Goal: Information Seeking & Learning: Check status

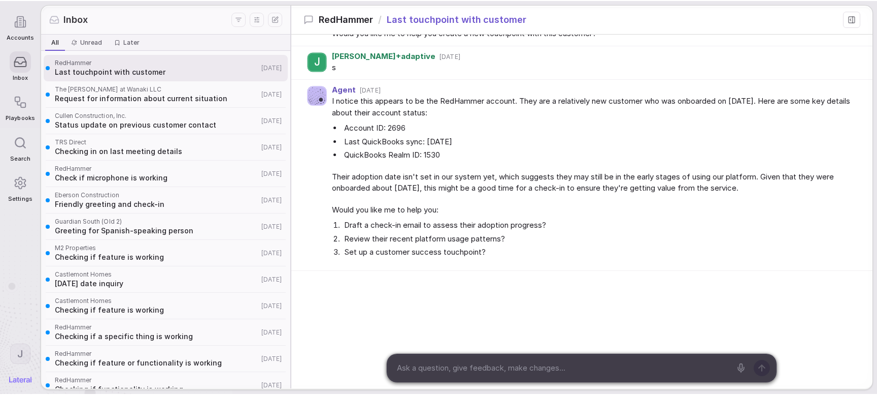
scroll to position [181, 0]
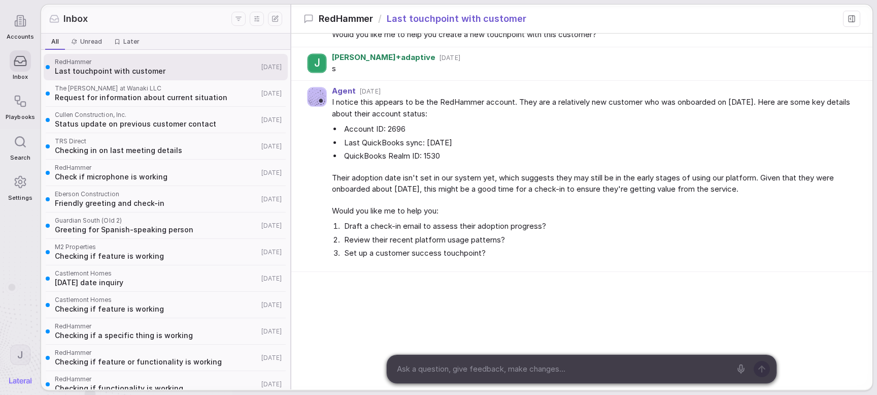
click at [339, 287] on div "J Jake+adaptive 3d ago what's the last touchpoint we had with them? Agent 3d ag…" at bounding box center [581, 121] width 581 height 537
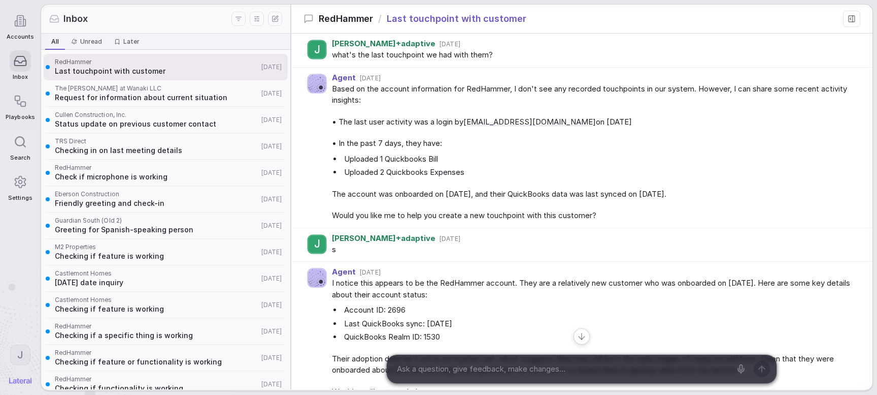
scroll to position [25, 0]
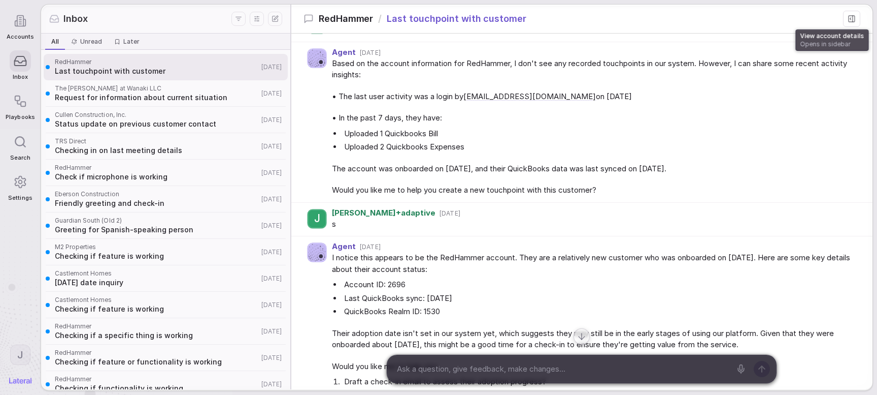
click at [850, 16] on rect at bounding box center [852, 19] width 6 height 6
click at [853, 20] on icon at bounding box center [853, 19] width 0 height 6
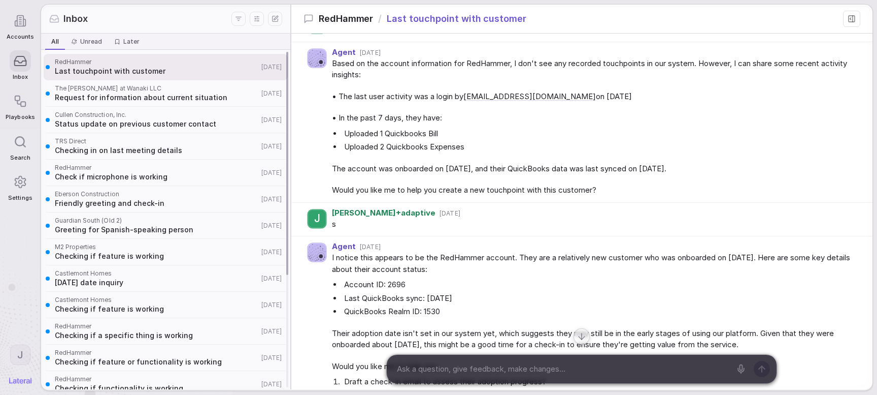
drag, startPoint x: 194, startPoint y: 97, endPoint x: 224, endPoint y: 105, distance: 31.5
click at [194, 97] on span "Request for information about current situation" at bounding box center [157, 97] width 204 height 10
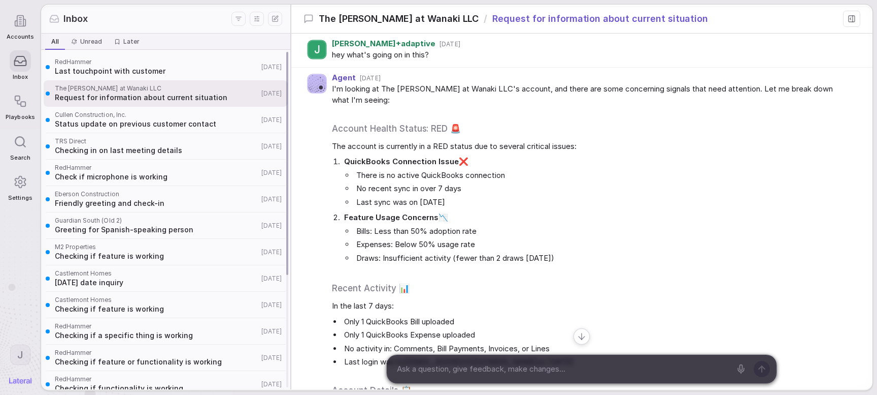
click at [180, 150] on span "Checking in on last meeting details" at bounding box center [157, 150] width 204 height 10
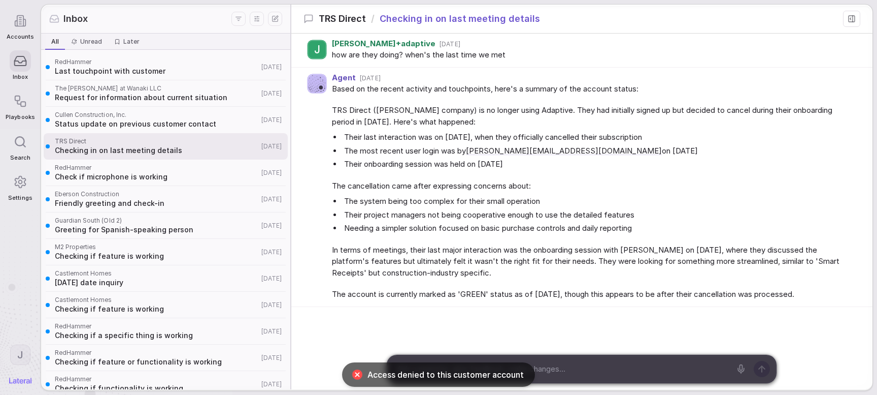
scroll to position [35, 0]
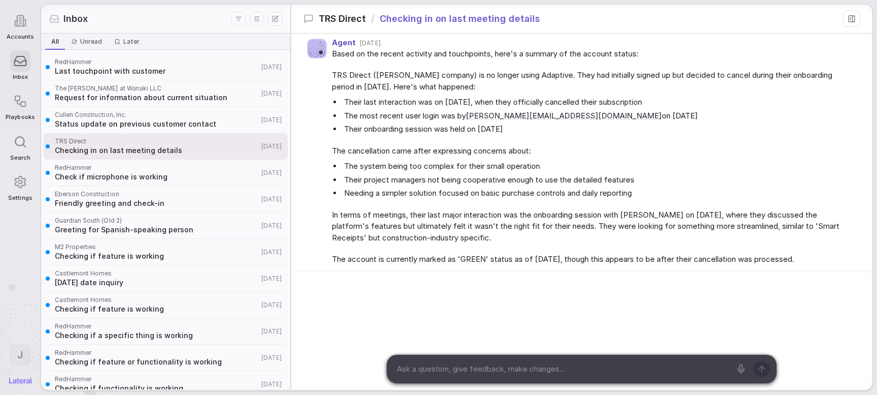
click at [496, 153] on span "The cancellation came after expressing concerns about:" at bounding box center [592, 151] width 520 height 12
click at [191, 205] on span "Friendly greeting and check-in" at bounding box center [157, 203] width 204 height 10
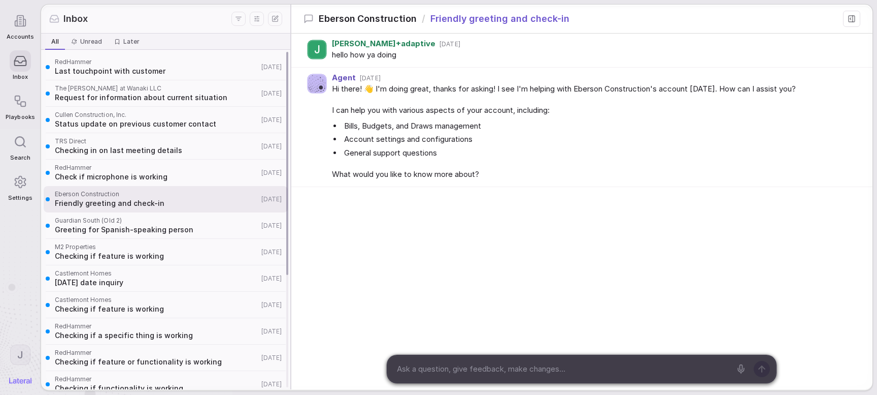
click at [198, 250] on span "M2 Properties" at bounding box center [157, 247] width 204 height 8
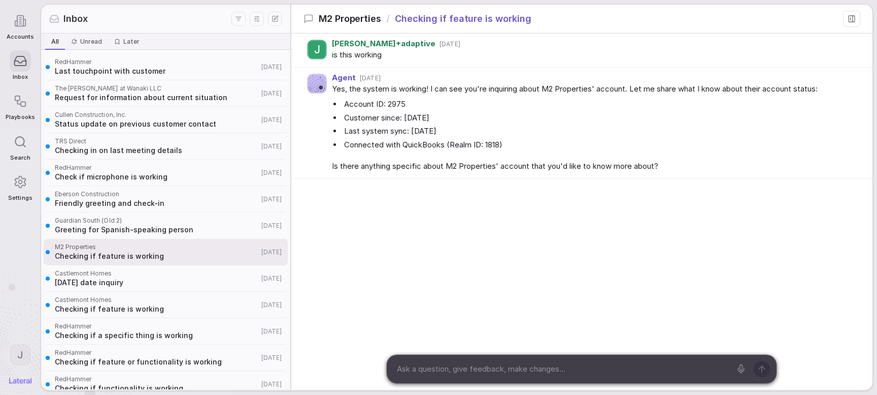
click at [373, 248] on div "J Jake+adaptive 5d ago is this working Agent 5d ago Yes, the system is working!…" at bounding box center [581, 165] width 581 height 263
click at [431, 236] on div "J Jake+adaptive 5d ago is this working Agent 5d ago Yes, the system is working!…" at bounding box center [581, 165] width 581 height 263
click at [21, 287] on html "Accounts Inbox Playbooks Search Settings J Inbox All All Unread Unread Later La…" at bounding box center [438, 197] width 877 height 395
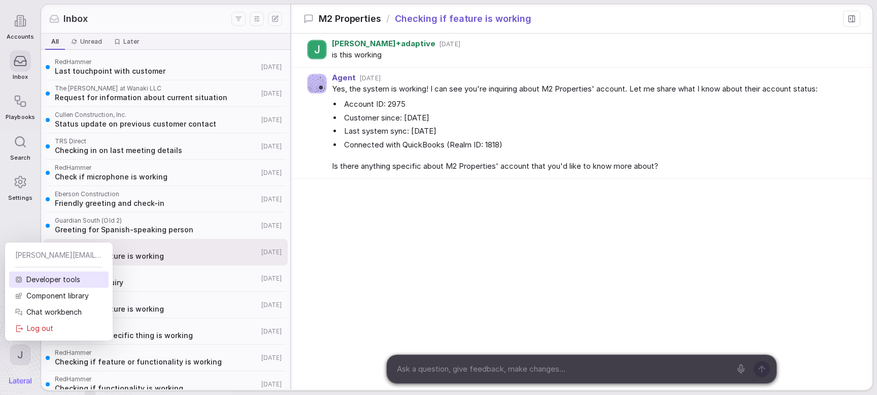
click at [38, 280] on div "Developer tools" at bounding box center [59, 279] width 100 height 16
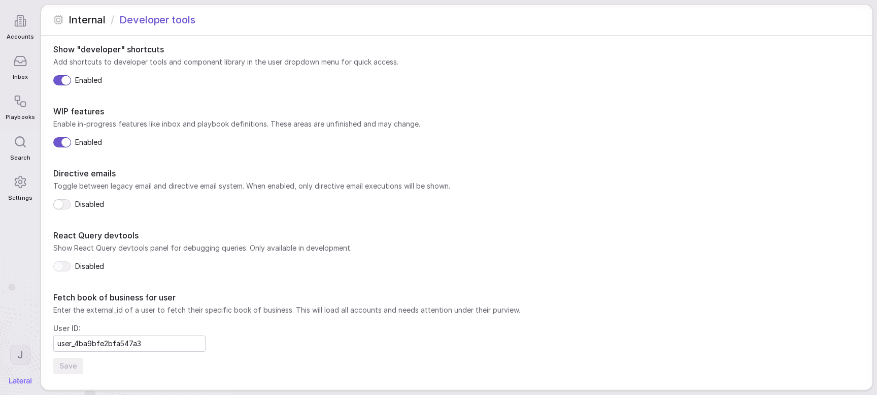
click at [146, 287] on input "user_4ba9bfe2bfa547a3" at bounding box center [129, 343] width 151 height 15
paste input "257f84c7f91f4a1d"
type input "user_257f84c7f91f4a1d"
click at [63, 287] on button "Save" at bounding box center [68, 365] width 30 height 16
click at [341, 287] on div "User ID: user_257f84c7f91f4a1d" at bounding box center [456, 337] width 807 height 28
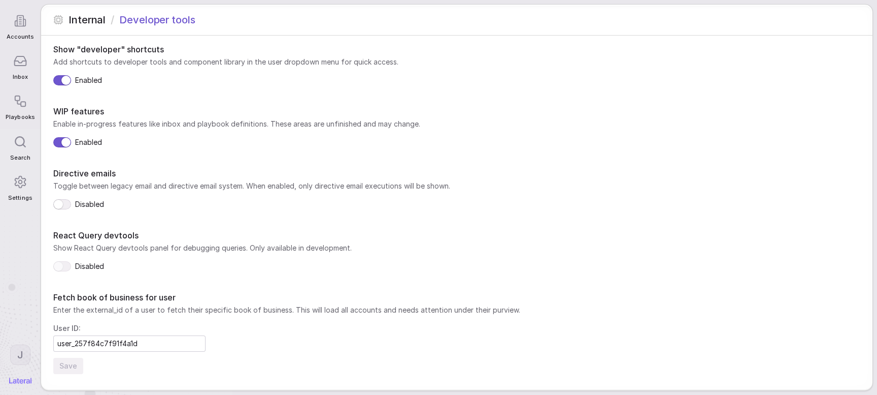
click at [21, 65] on icon at bounding box center [20, 61] width 14 height 14
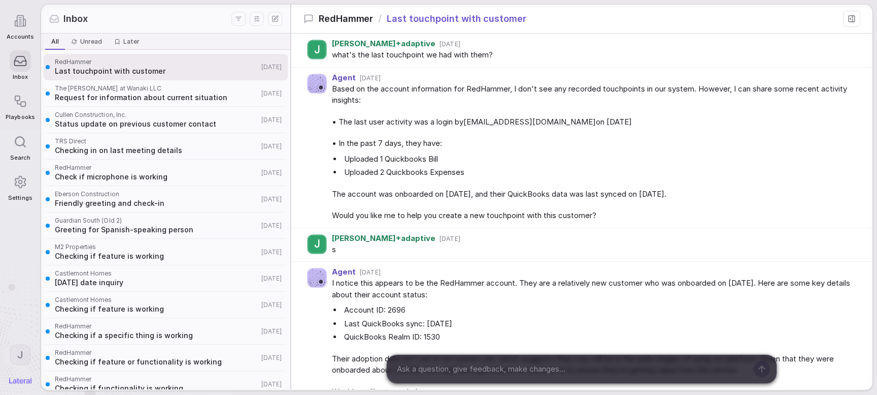
scroll to position [181, 0]
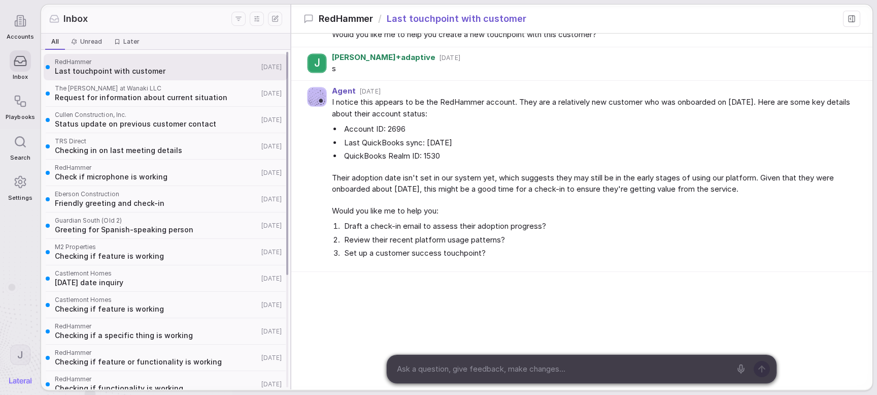
click at [136, 150] on span "Checking in on last meeting details" at bounding box center [157, 150] width 204 height 10
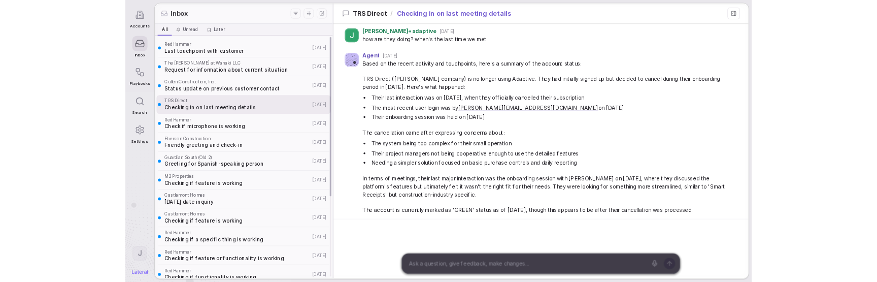
scroll to position [35, 0]
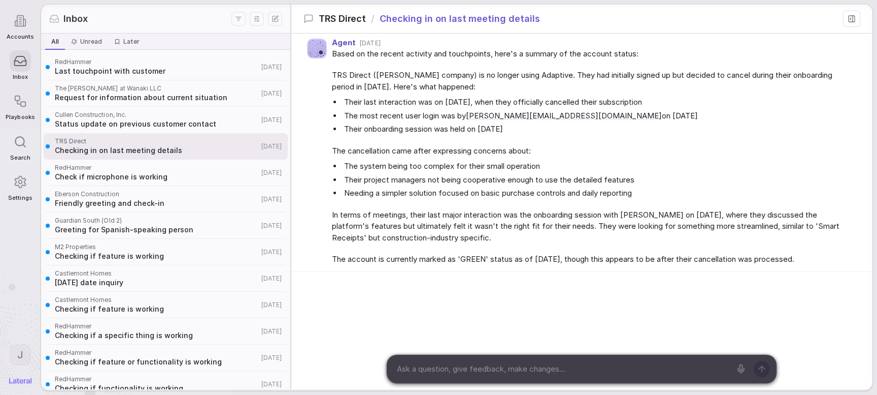
click at [850, 17] on icon at bounding box center [852, 19] width 8 height 8
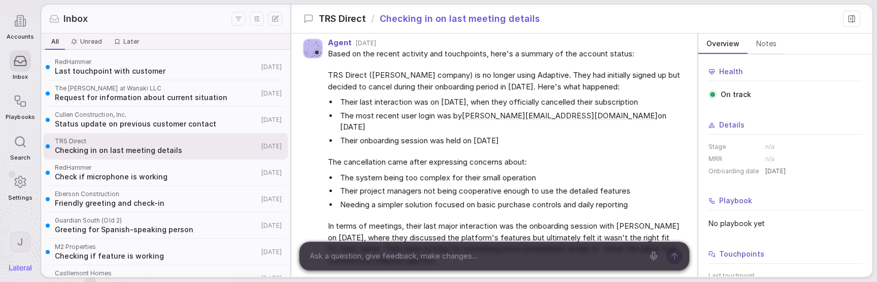
click at [399, 174] on li "The system being too complex for their small operation" at bounding box center [509, 178] width 343 height 12
click at [380, 119] on li "The most recent user login was by saurav@adaptive.build on July 10, 2025" at bounding box center [509, 121] width 343 height 23
click at [458, 123] on li "The most recent user login was by saurav@adaptive.build on July 10, 2025" at bounding box center [509, 121] width 343 height 23
click at [383, 120] on li "The most recent user login was by saurav@adaptive.build on July 10, 2025" at bounding box center [509, 121] width 343 height 23
click at [412, 92] on span "TRS Direct ([PERSON_NAME] company) is no longer using Adaptive. They had initia…" at bounding box center [504, 81] width 353 height 23
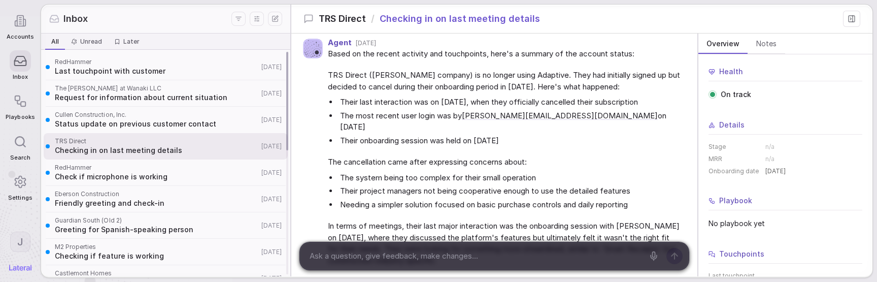
click at [364, 107] on li "Their last interaction was on [DATE], when they officially cancelled their subs…" at bounding box center [509, 102] width 343 height 12
drag, startPoint x: 395, startPoint y: 111, endPoint x: 244, endPoint y: 128, distance: 151.3
click at [395, 108] on li "Their last interaction was on [DATE], when they officially cancelled their subs…" at bounding box center [509, 102] width 343 height 12
click at [186, 124] on span "Status update on previous customer contact" at bounding box center [157, 124] width 204 height 10
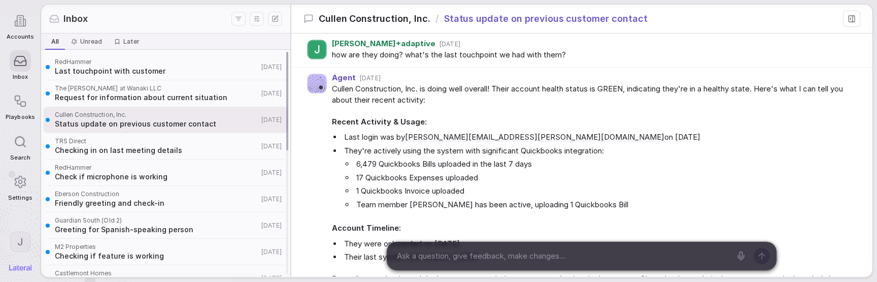
scroll to position [431, 0]
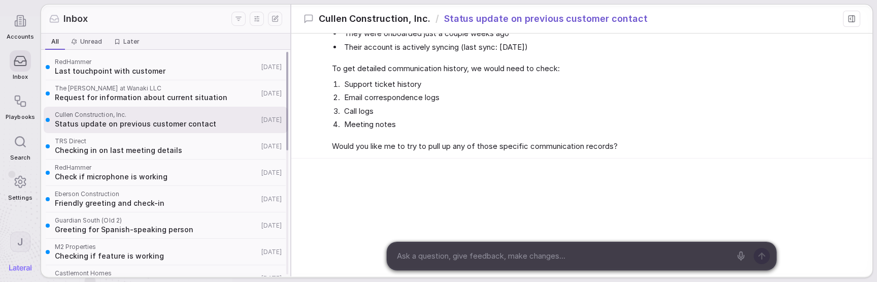
click at [190, 147] on span "Checking in on last meeting details" at bounding box center [157, 150] width 204 height 10
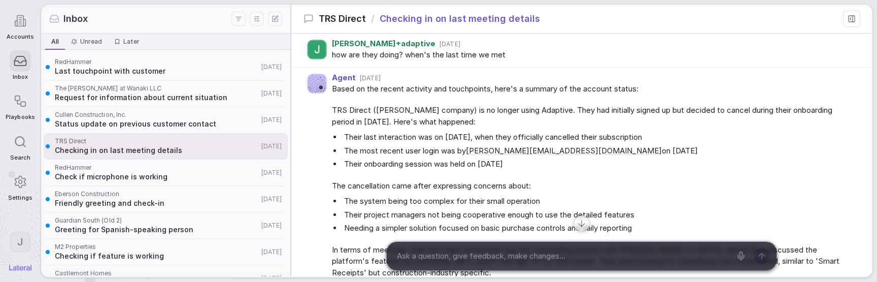
click at [343, 141] on li "Their last interaction was on [DATE], when they officially cancelled their subs…" at bounding box center [597, 138] width 510 height 12
click at [418, 100] on div "Based on the recent activity and touchpoints, here's a summary of the account s…" at bounding box center [592, 191] width 520 height 217
click at [342, 141] on li "Their last interaction was on [DATE], when they officially cancelled their subs…" at bounding box center [597, 138] width 510 height 12
click at [682, 143] on li "Their last interaction was on [DATE], when they officially cancelled their subs…" at bounding box center [597, 138] width 510 height 12
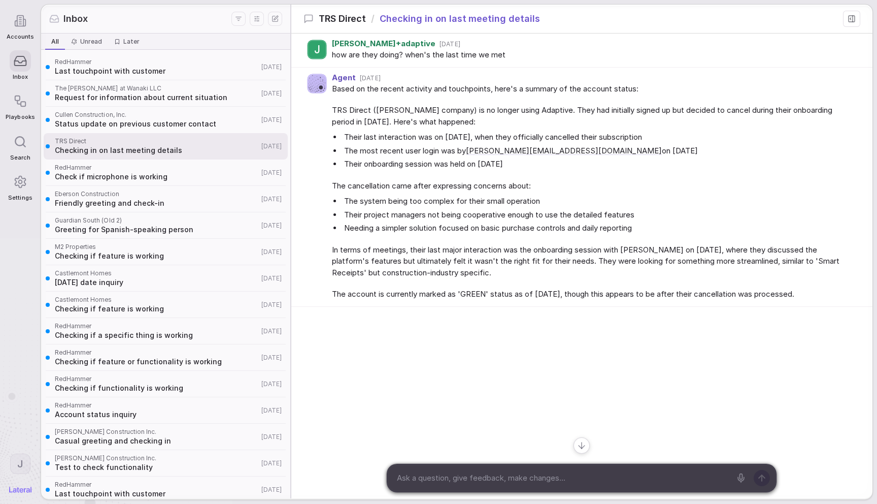
click at [645, 145] on ul "Their last interaction was on [DATE], when they officially cancelled their subs…" at bounding box center [592, 151] width 520 height 39
click at [536, 250] on span "In terms of meetings, their last major interaction was the onboarding session w…" at bounding box center [592, 261] width 520 height 35
drag, startPoint x: 409, startPoint y: 168, endPoint x: 410, endPoint y: 162, distance: 5.1
click at [409, 168] on li "Their onboarding session was held on [DATE]" at bounding box center [597, 164] width 510 height 12
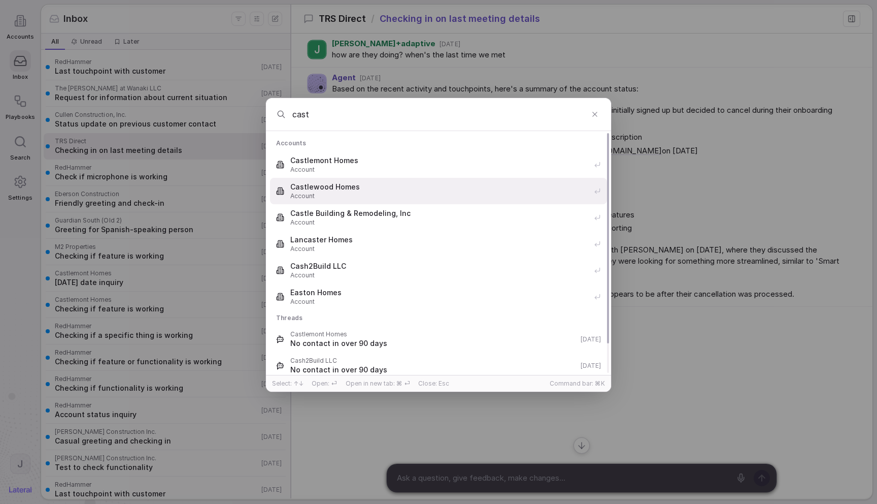
type input "cast"
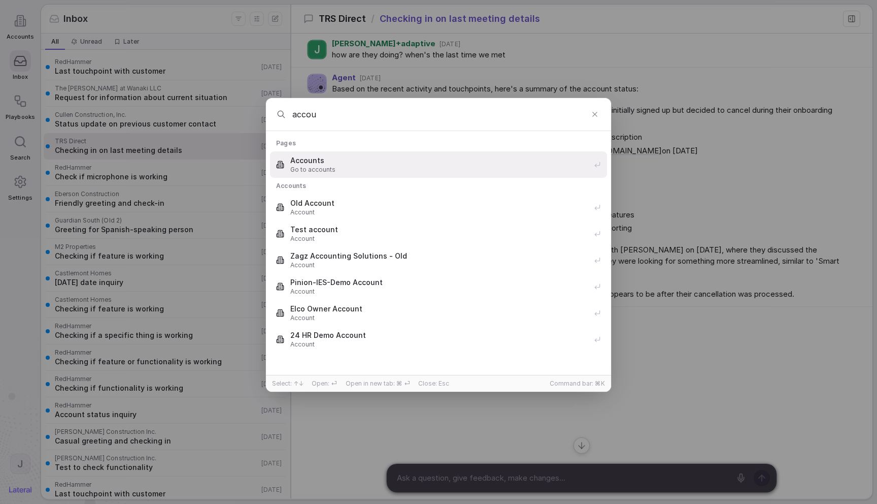
type input "accoun"
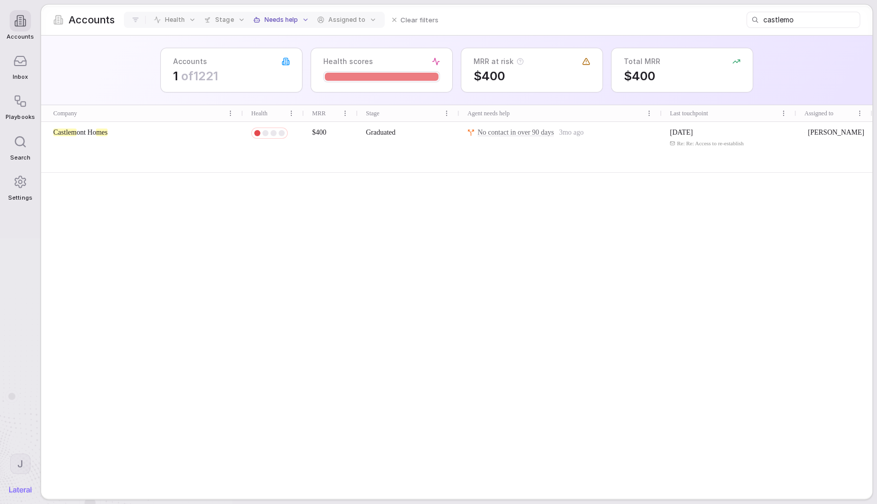
type input "castlemon"
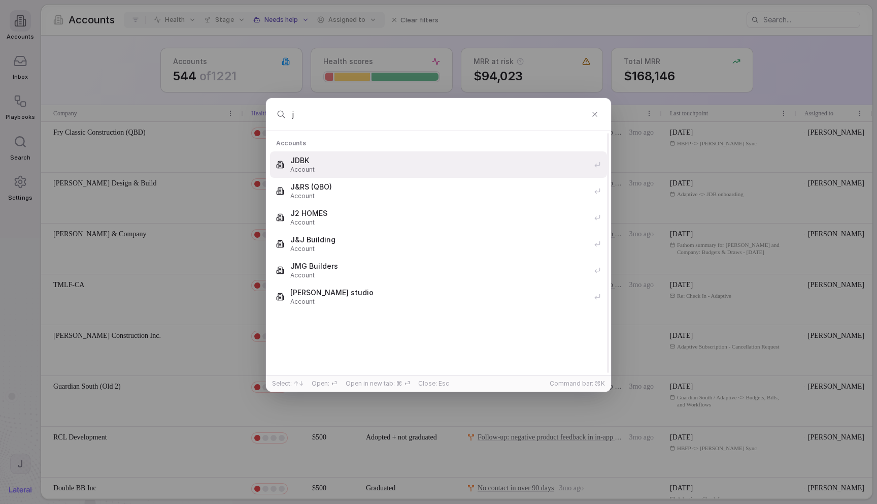
type input "ja"
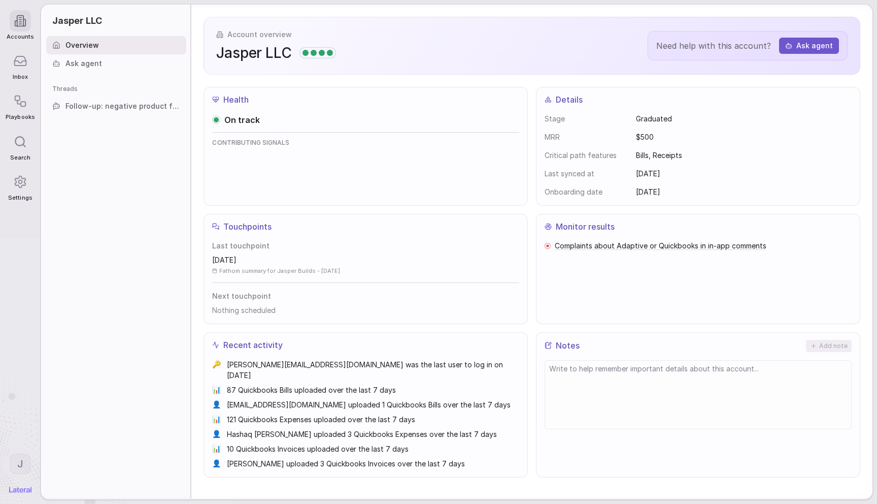
click at [13, 22] on div at bounding box center [20, 20] width 21 height 21
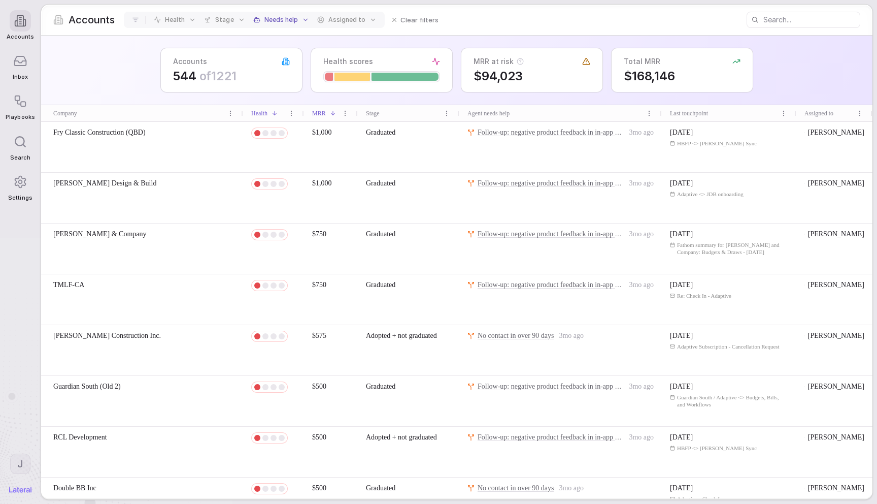
click at [109, 156] on div "Fry Classic Construction (QBD)" at bounding box center [142, 147] width 202 height 50
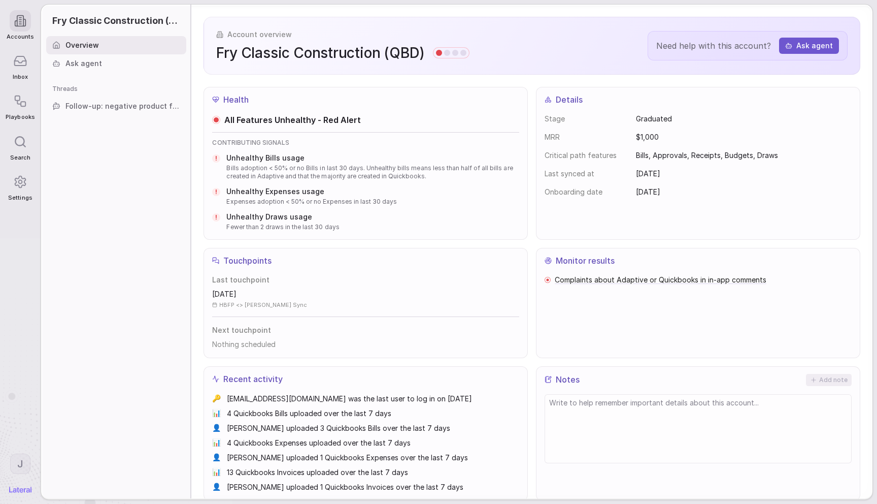
click at [19, 15] on icon at bounding box center [20, 21] width 13 height 13
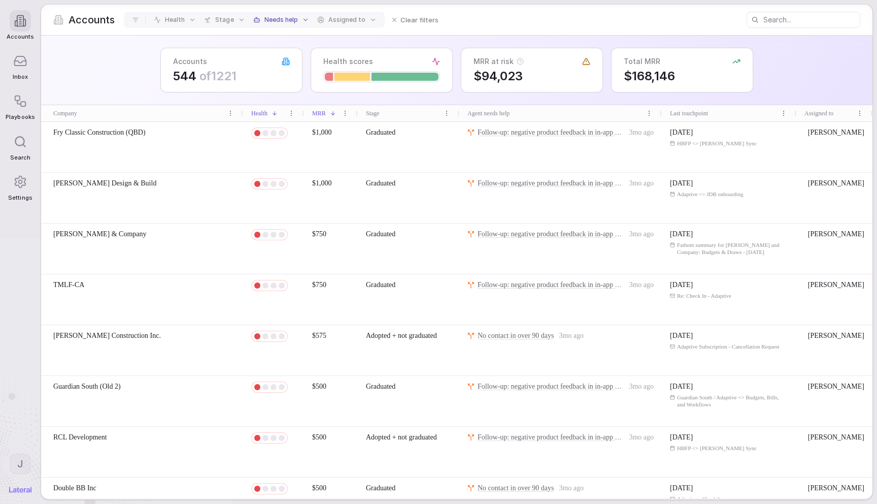
click at [146, 151] on div "Fry Classic Construction (QBD)" at bounding box center [142, 147] width 202 height 50
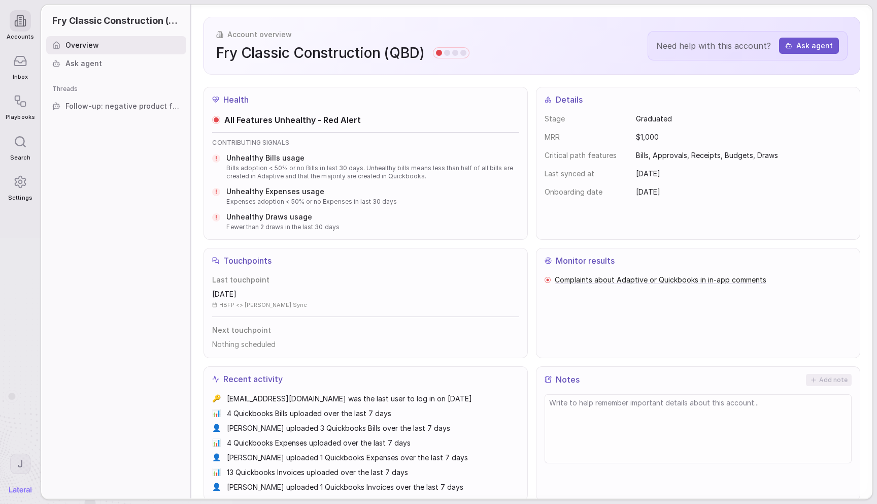
click at [127, 103] on span "Follow-up: negative product feedback in in-app comments" at bounding box center [123, 106] width 115 height 10
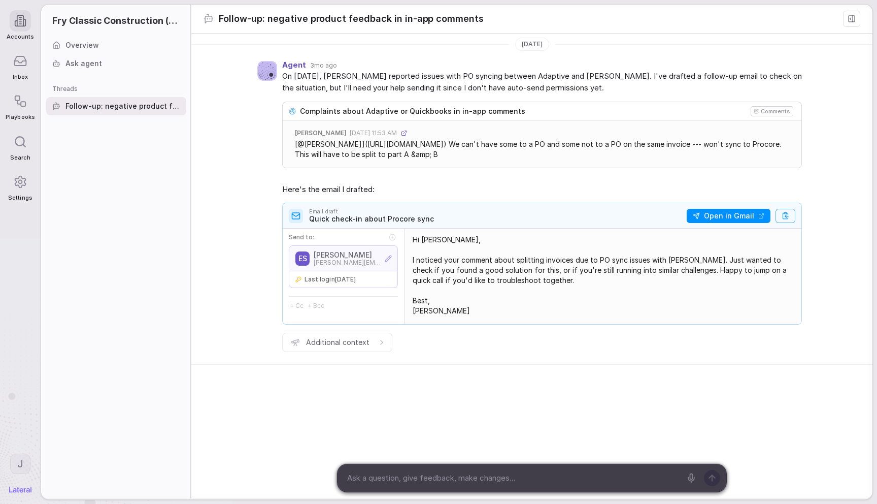
drag, startPoint x: 30, startPoint y: 20, endPoint x: 30, endPoint y: 35, distance: 14.2
click at [30, 20] on div at bounding box center [20, 20] width 21 height 21
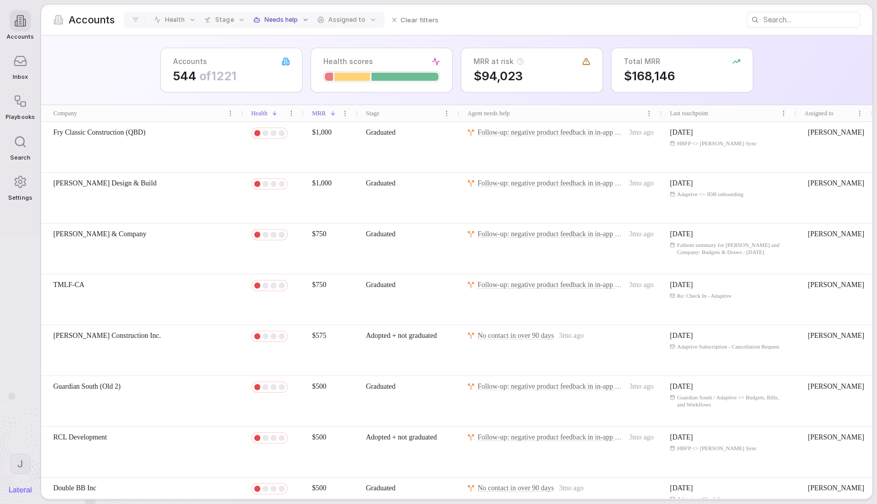
click at [21, 69] on div at bounding box center [20, 60] width 21 height 21
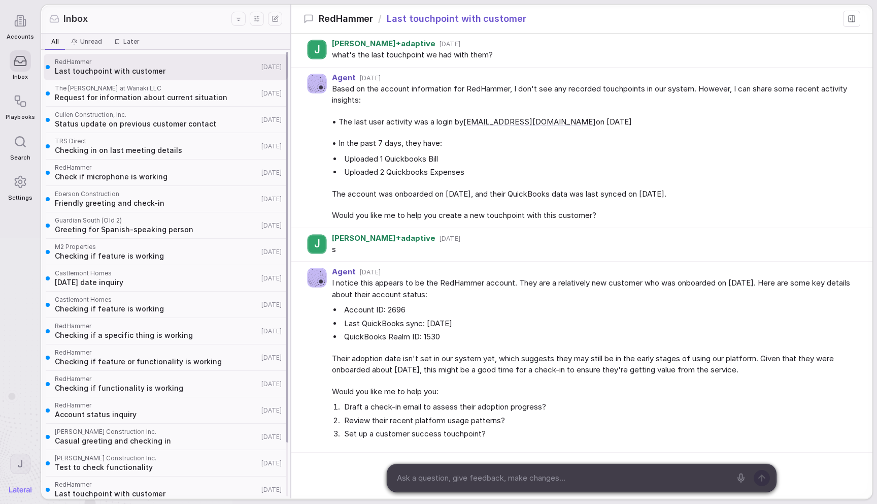
scroll to position [72, 0]
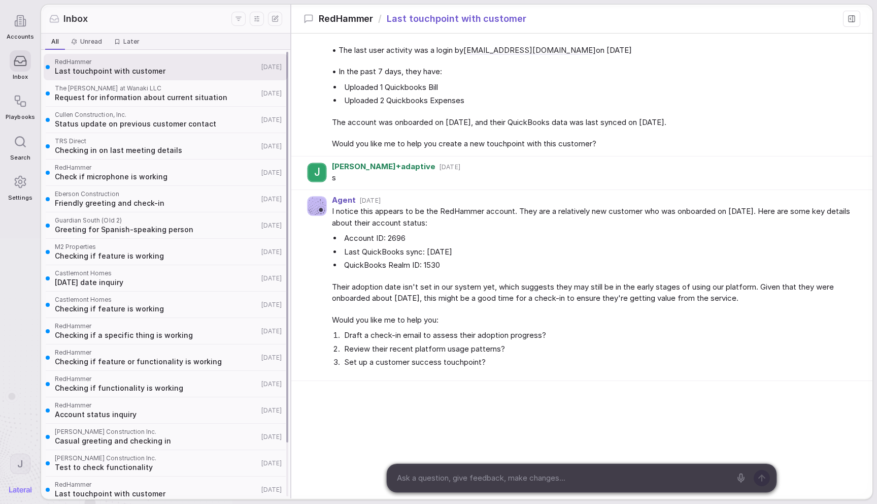
click at [135, 87] on span "The [PERSON_NAME] at Wanaki LLC" at bounding box center [157, 88] width 204 height 8
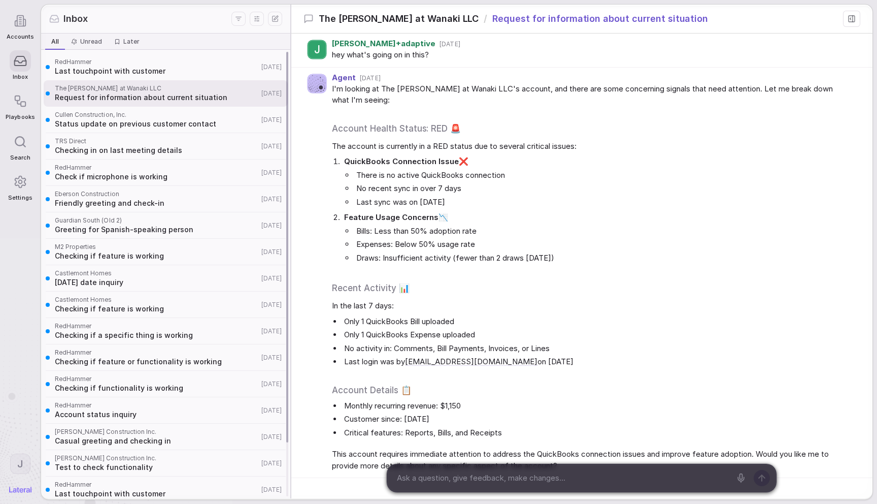
scroll to position [97, 0]
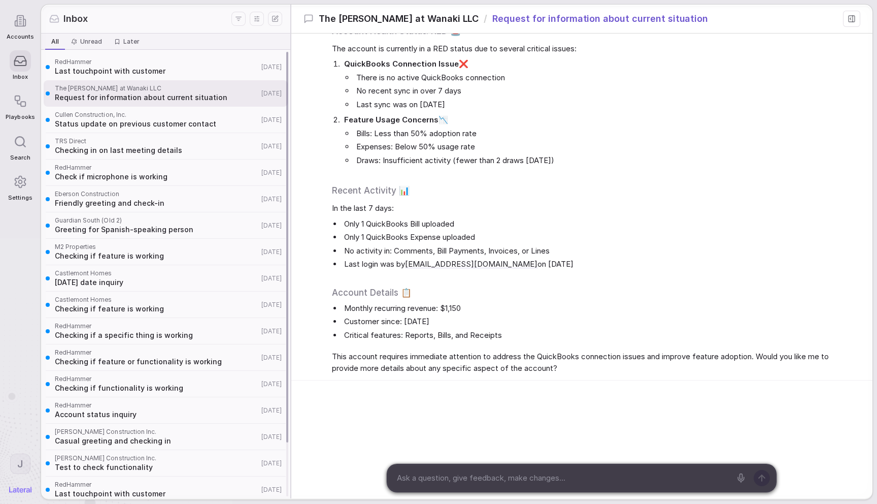
click at [132, 134] on div "TRS Direct Checking in on last meeting details [DATE]" at bounding box center [166, 146] width 244 height 26
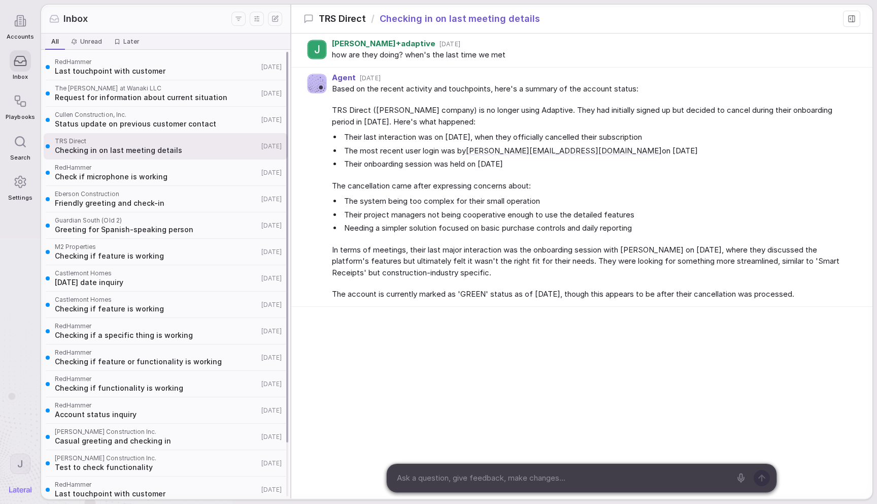
click at [122, 195] on span "Eberson Construction" at bounding box center [157, 194] width 204 height 8
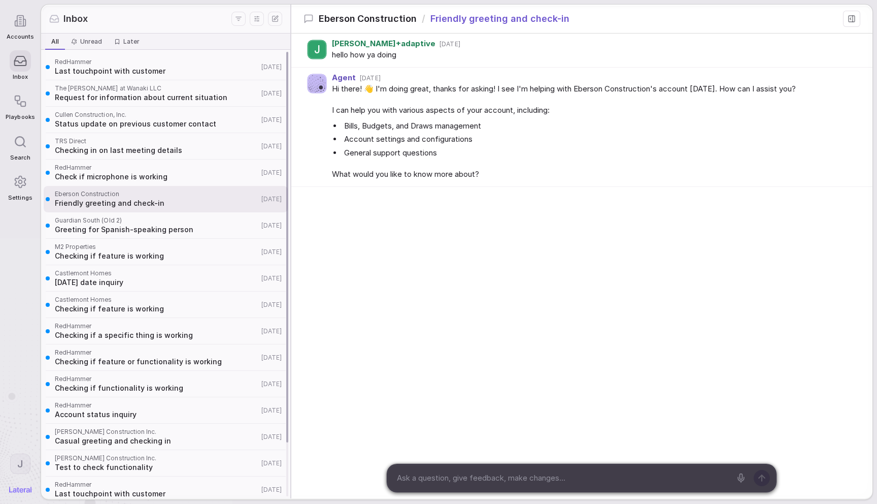
click at [127, 181] on span "Check if microphone is working" at bounding box center [157, 177] width 204 height 10
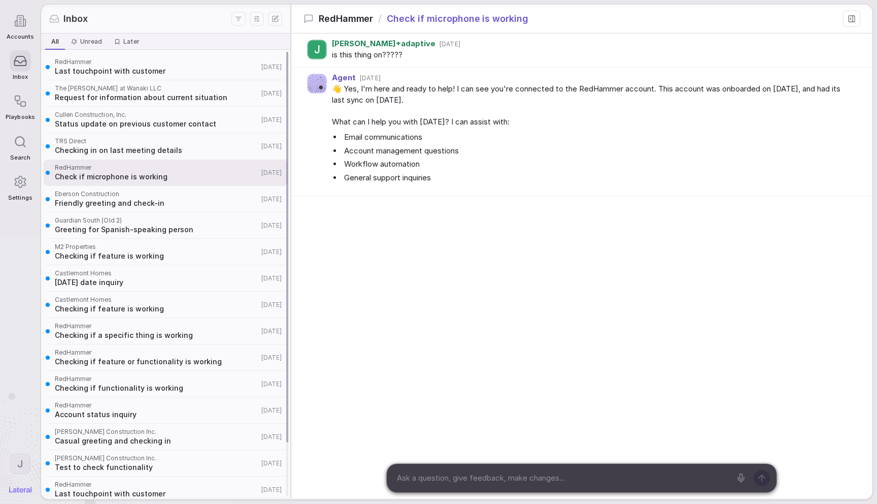
drag, startPoint x: 140, startPoint y: 149, endPoint x: 143, endPoint y: 144, distance: 5.2
click at [140, 149] on span "Checking in on last meeting details" at bounding box center [157, 150] width 204 height 10
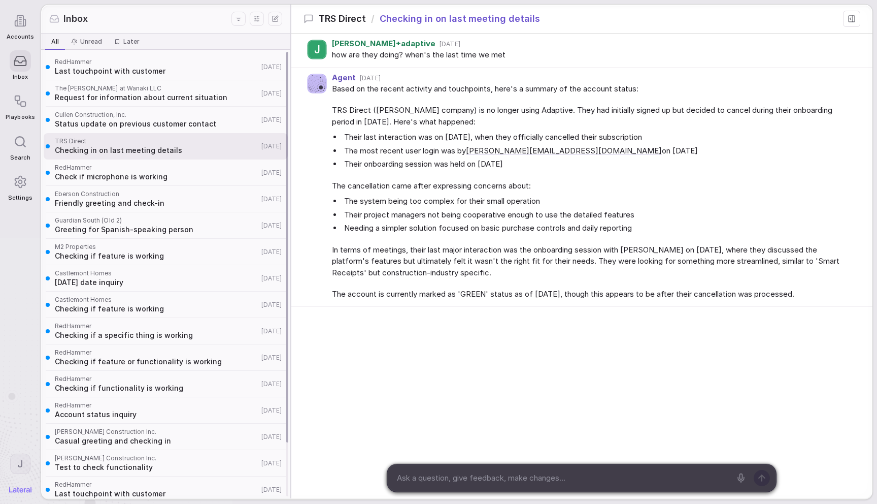
click at [153, 124] on span "Status update on previous customer contact" at bounding box center [157, 124] width 204 height 10
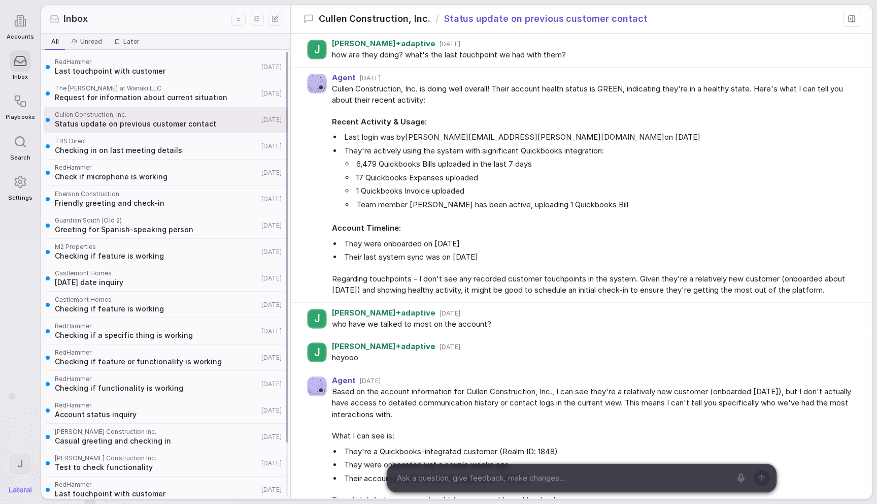
scroll to position [209, 0]
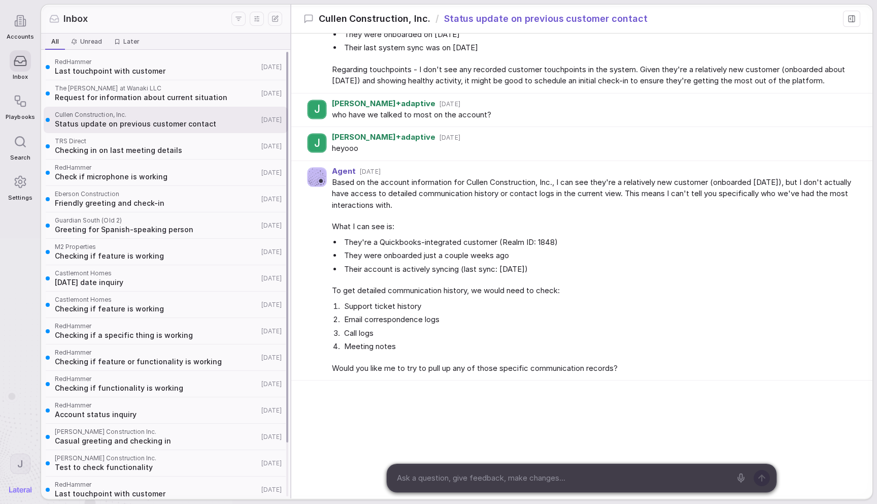
drag, startPoint x: 151, startPoint y: 91, endPoint x: 164, endPoint y: 62, distance: 31.9
click at [151, 91] on span "The [PERSON_NAME] at Wanaki LLC" at bounding box center [157, 88] width 204 height 8
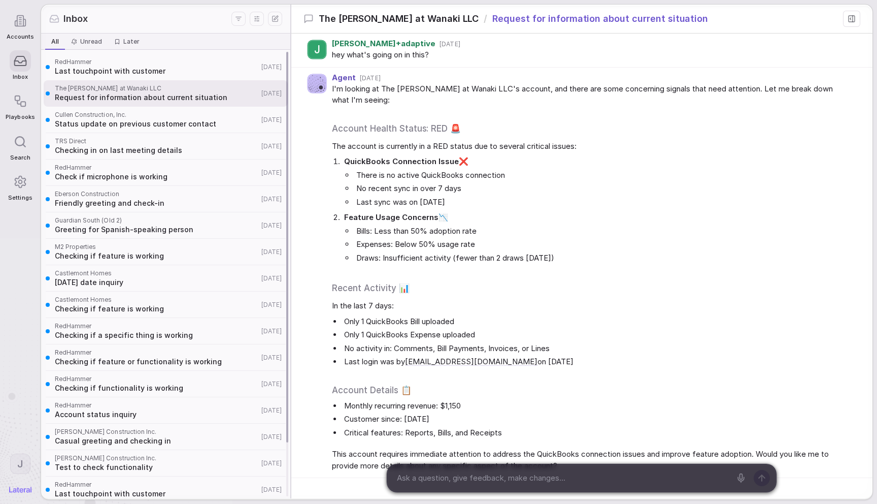
scroll to position [97, 0]
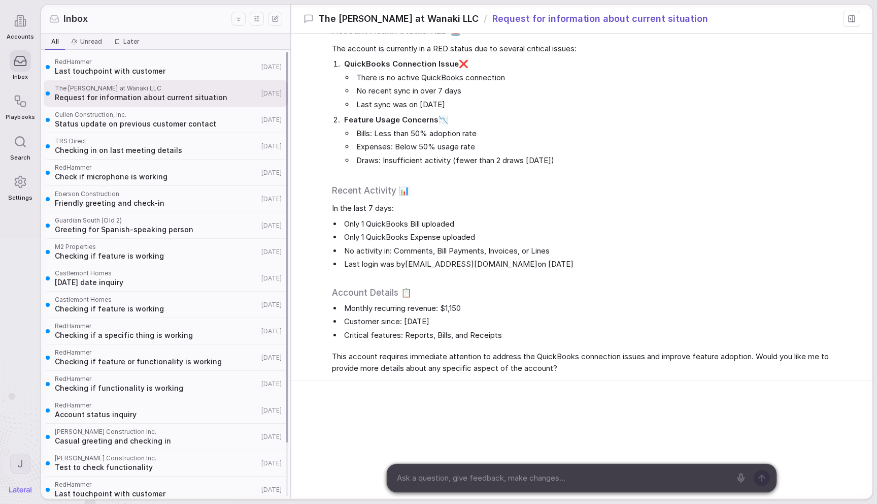
click at [164, 60] on span "RedHammer" at bounding box center [157, 62] width 204 height 8
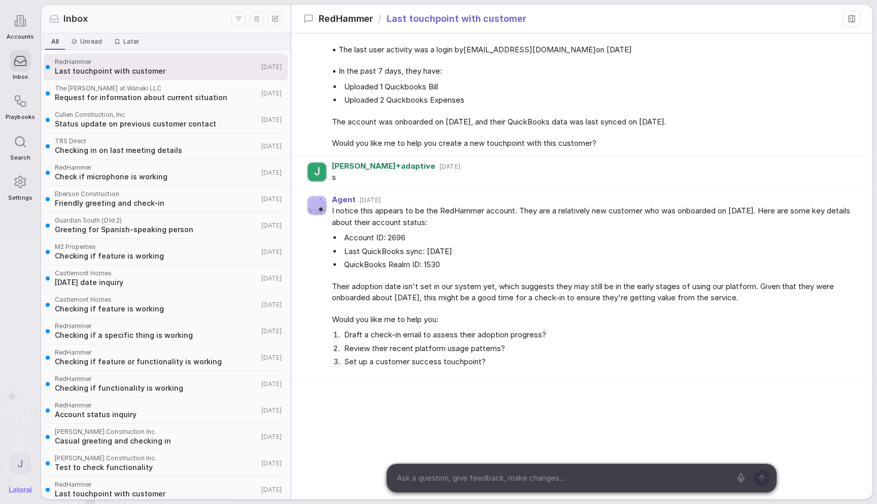
scroll to position [72, 0]
click at [19, 54] on icon at bounding box center [20, 61] width 14 height 14
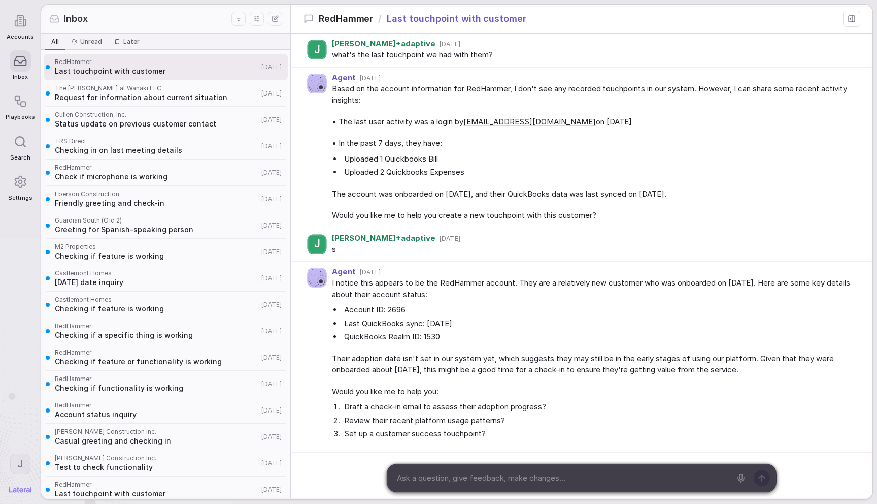
scroll to position [72, 0]
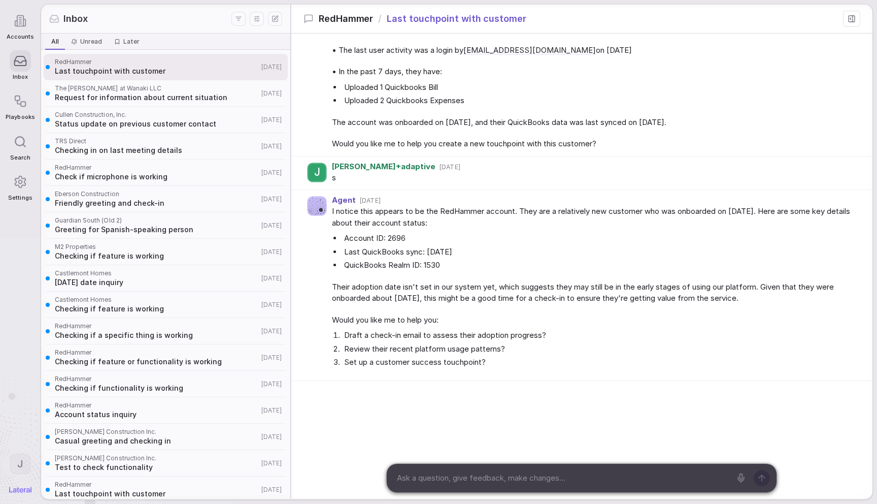
click at [22, 22] on icon at bounding box center [20, 21] width 13 height 13
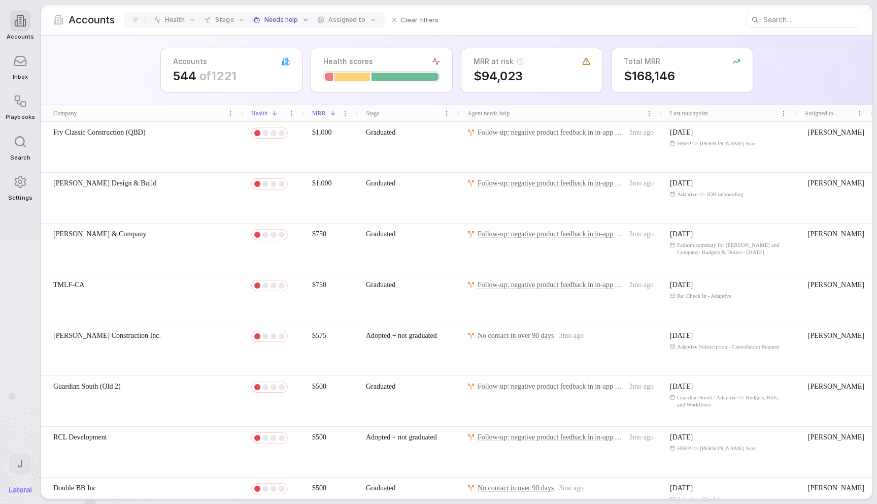
click at [22, 56] on icon at bounding box center [21, 60] width 12 height 9
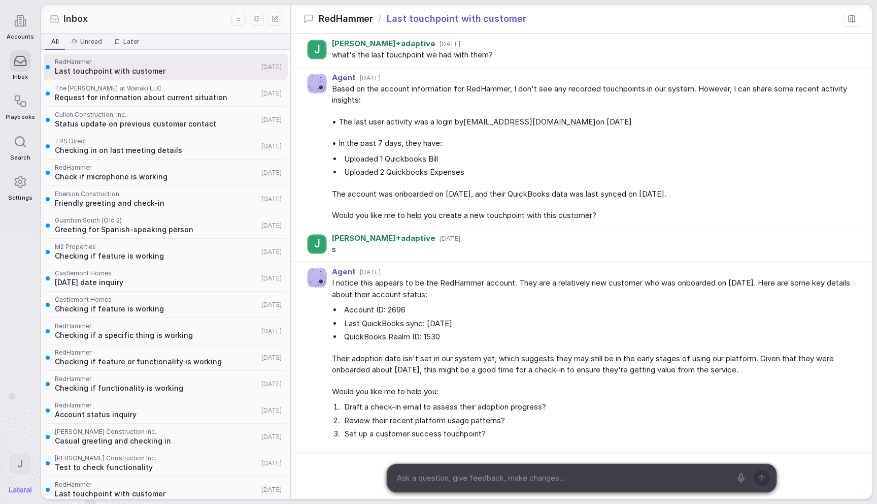
scroll to position [72, 0]
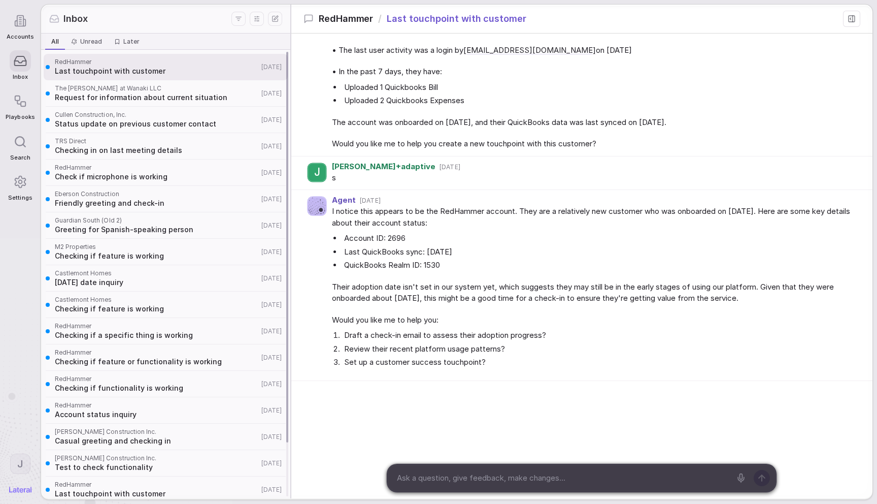
click at [169, 281] on div "Castlemont Homes Checking if feature is working" at bounding box center [157, 305] width 204 height 18
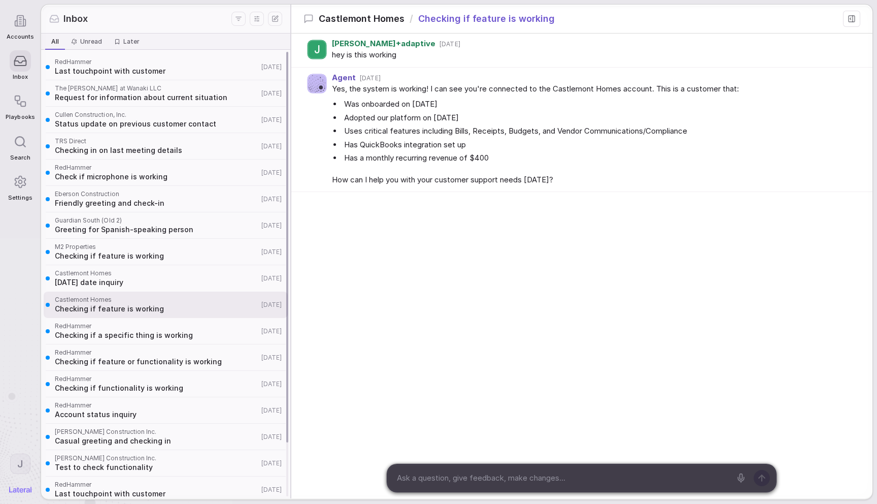
click at [198, 276] on span "Castlemont Homes" at bounding box center [157, 273] width 204 height 8
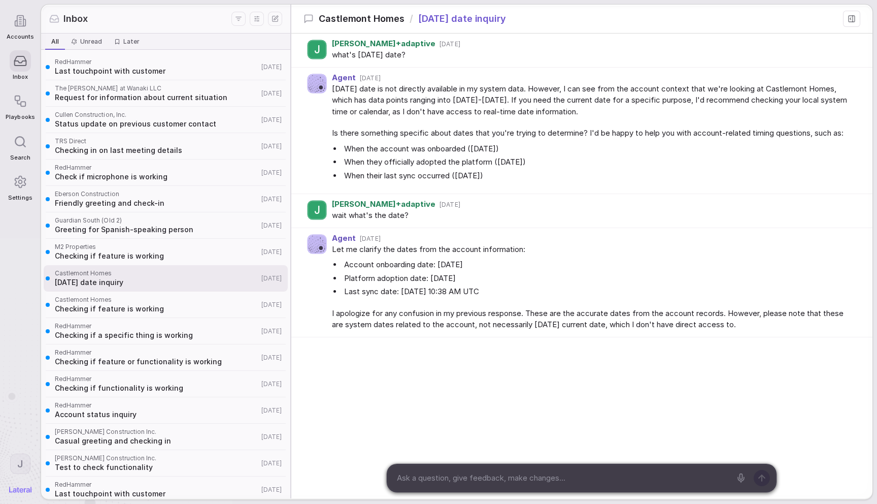
click at [10, 190] on div "Settings" at bounding box center [20, 186] width 29 height 40
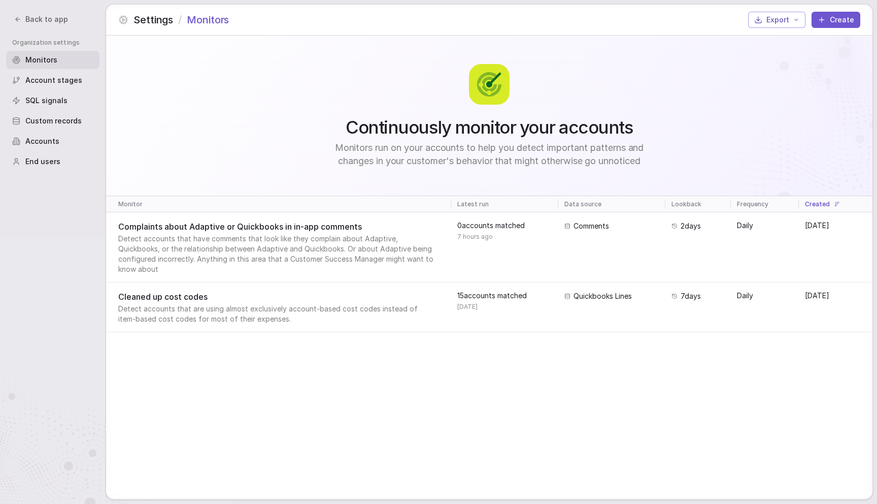
click at [38, 17] on span "Back to app" at bounding box center [46, 19] width 43 height 10
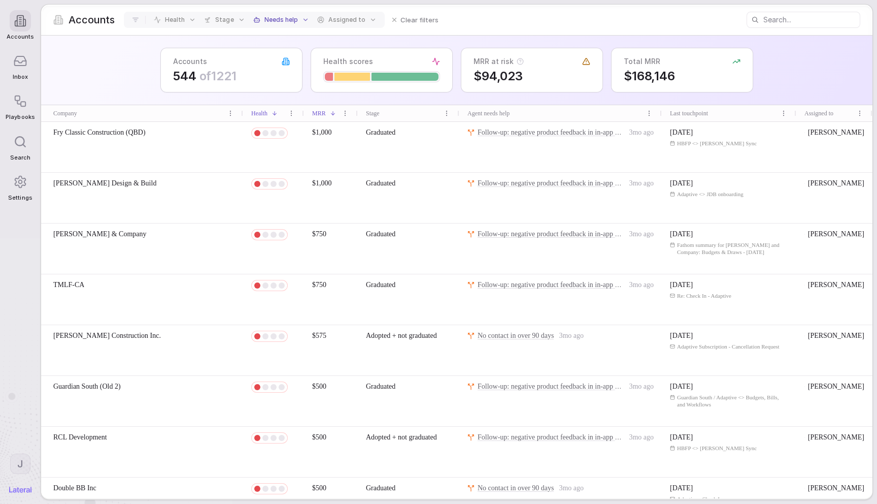
click at [20, 281] on span "J" at bounding box center [20, 463] width 6 height 13
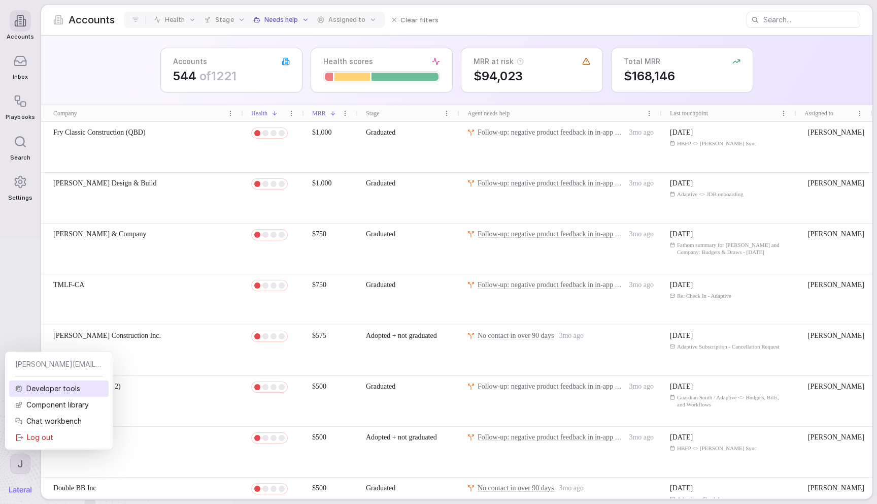
click at [33, 281] on div "Developer tools" at bounding box center [59, 388] width 100 height 16
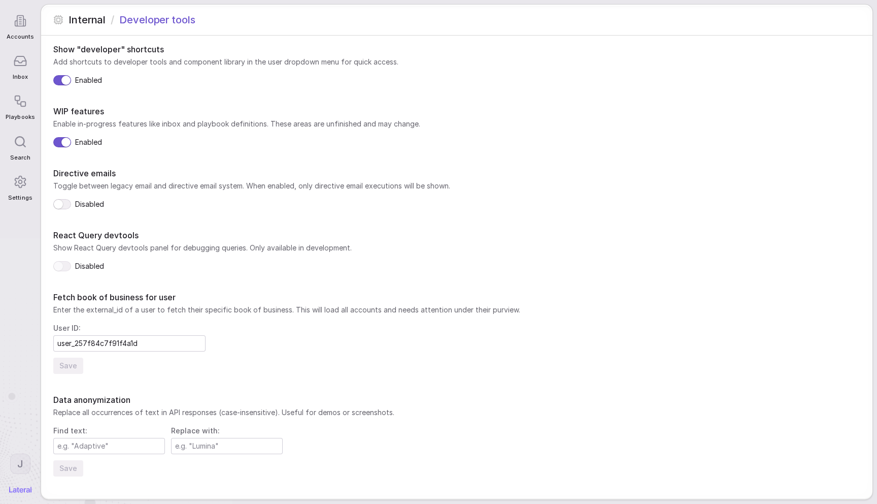
click at [379, 248] on span "Show React Query devtools panel for debugging queries. Only available in develo…" at bounding box center [456, 248] width 807 height 10
click at [225, 261] on div "Disabled" at bounding box center [456, 266] width 807 height 10
click at [21, 23] on icon at bounding box center [20, 21] width 13 height 13
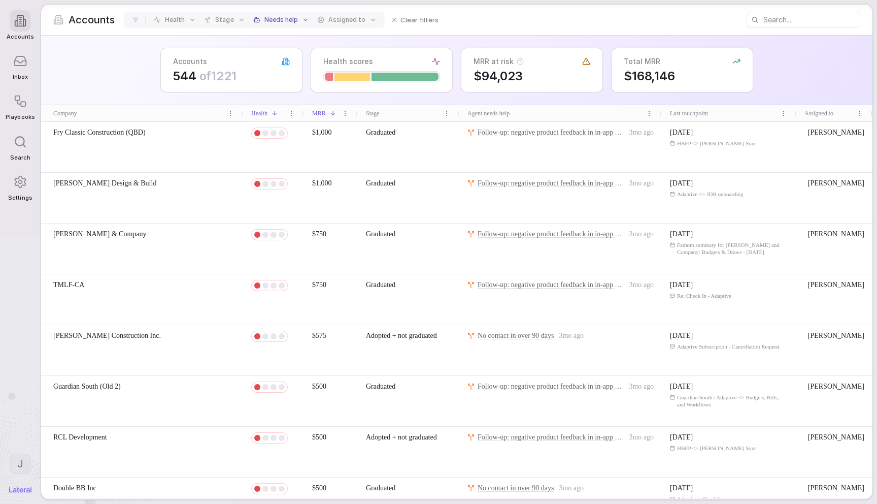
click at [140, 60] on div "Accounts 544 of 1221 Health scores MRR at risk $94,023 Total MRR $168,146" at bounding box center [457, 71] width 832 height 70
click at [110, 62] on div "Accounts 544 of 1221 Health scores MRR at risk $94,023 Total MRR $168,146" at bounding box center [457, 71] width 832 height 70
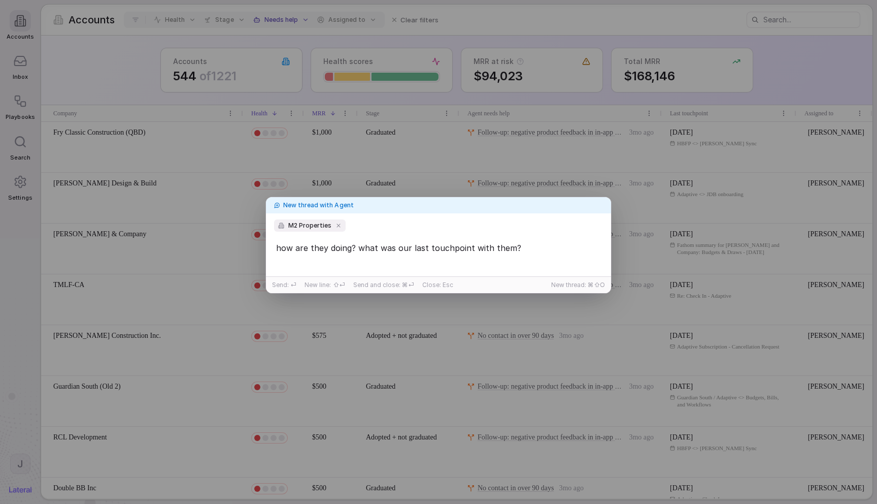
type textarea "how are they doing? what was our last touchpoint with them?"
